Goal: Task Accomplishment & Management: Use online tool/utility

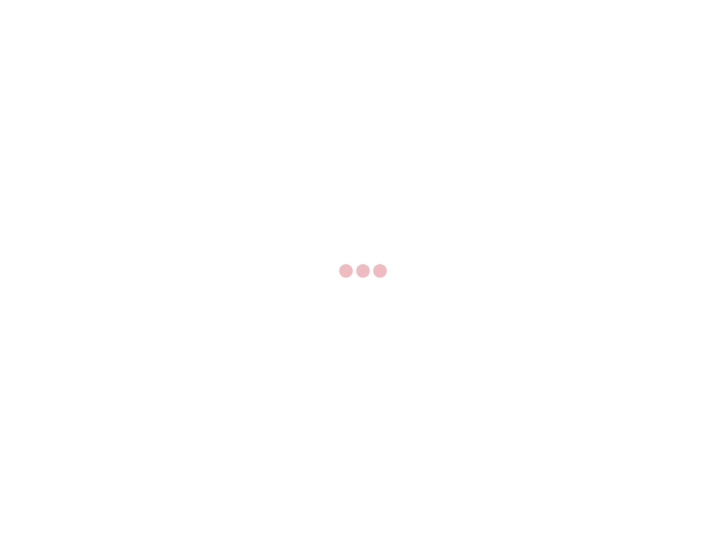
select select "US"
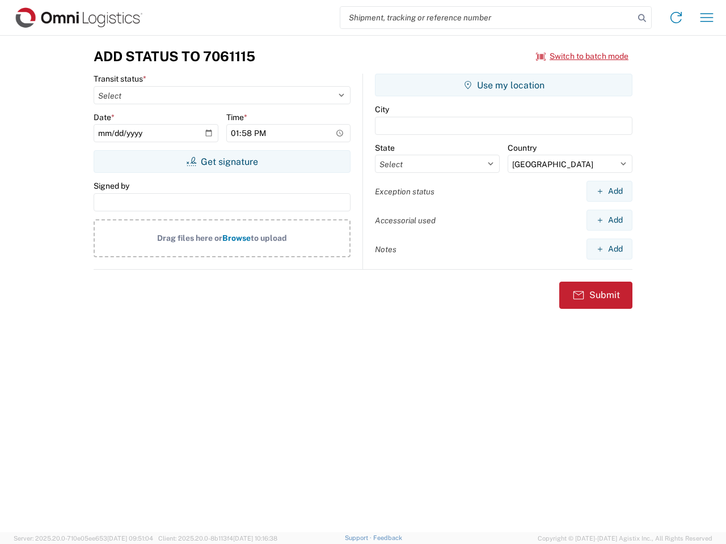
click at [487, 18] on input "search" at bounding box center [487, 18] width 294 height 22
click at [642, 18] on icon at bounding box center [642, 18] width 16 height 16
click at [676, 18] on icon at bounding box center [676, 18] width 18 height 18
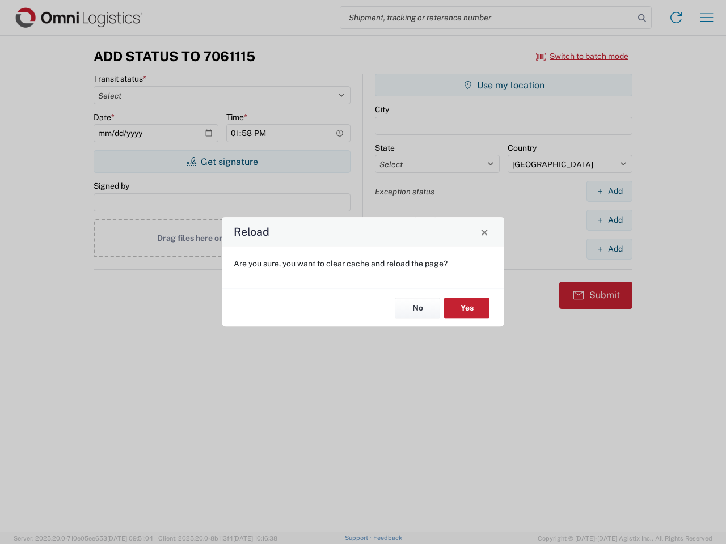
click at [706, 18] on div "Reload Are you sure, you want to clear cache and reload the page? No Yes" at bounding box center [363, 272] width 726 height 544
click at [582, 56] on div "Reload Are you sure, you want to clear cache and reload the page? No Yes" at bounding box center [363, 272] width 726 height 544
click at [222, 162] on div "Reload Are you sure, you want to clear cache and reload the page? No Yes" at bounding box center [363, 272] width 726 height 544
click at [503, 85] on div "Reload Are you sure, you want to clear cache and reload the page? No Yes" at bounding box center [363, 272] width 726 height 544
click at [609, 191] on div "Reload Are you sure, you want to clear cache and reload the page? No Yes" at bounding box center [363, 272] width 726 height 544
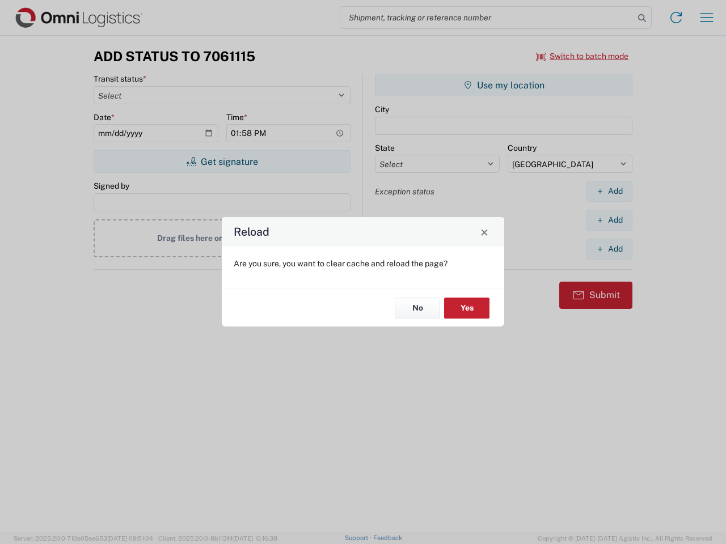
click at [609, 220] on div "Reload Are you sure, you want to clear cache and reload the page? No Yes" at bounding box center [363, 272] width 726 height 544
click at [609, 249] on div "Reload Are you sure, you want to clear cache and reload the page? No Yes" at bounding box center [363, 272] width 726 height 544
